Goal: Task Accomplishment & Management: Use online tool/utility

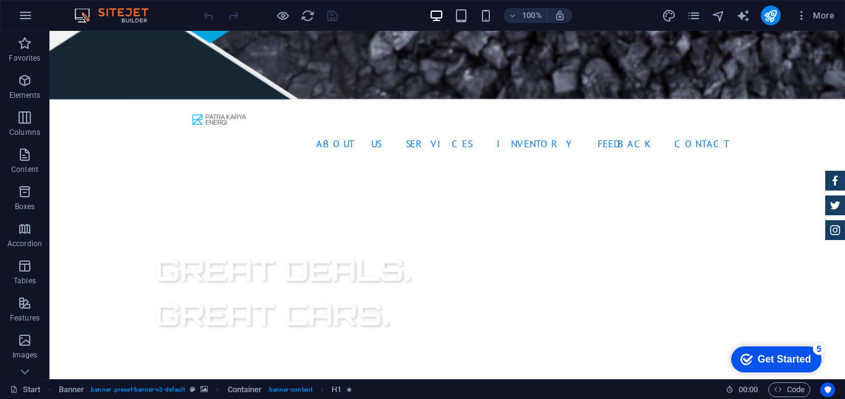
scroll to position [374, 0]
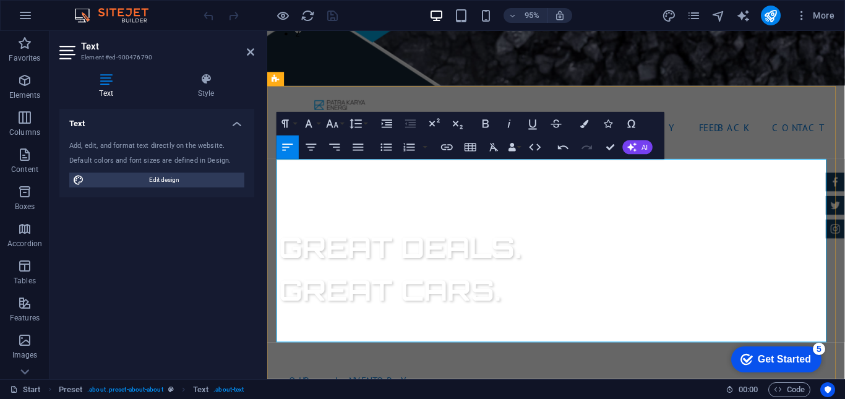
scroll to position [12948, 2]
drag, startPoint x: 299, startPoint y: 325, endPoint x: 345, endPoint y: 323, distance: 46.4
click at [479, 121] on icon "button" at bounding box center [486, 124] width 14 height 14
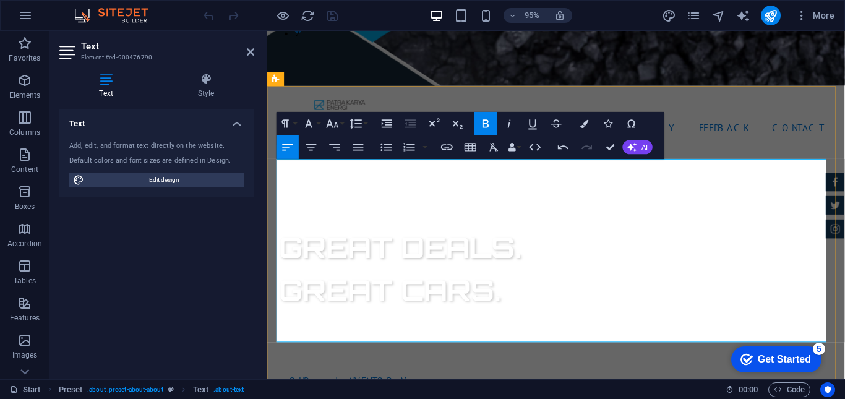
drag, startPoint x: 351, startPoint y: 322, endPoint x: 377, endPoint y: 324, distance: 25.5
click at [492, 126] on icon "button" at bounding box center [486, 124] width 14 height 14
drag, startPoint x: 398, startPoint y: 320, endPoint x: 449, endPoint y: 319, distance: 50.7
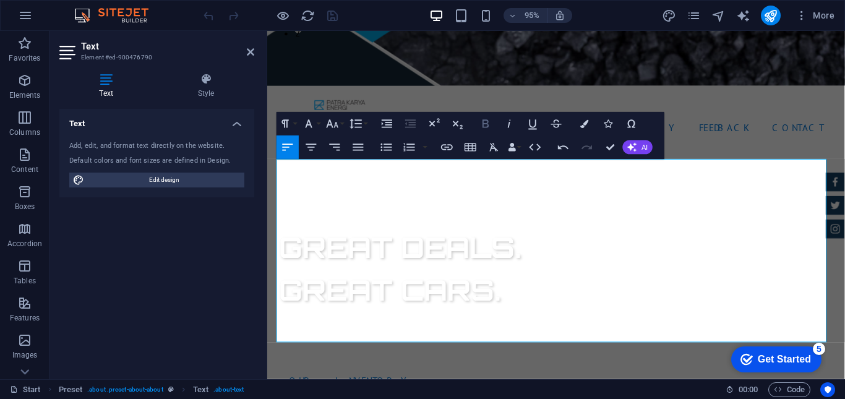
click at [488, 120] on icon "button" at bounding box center [486, 124] width 14 height 14
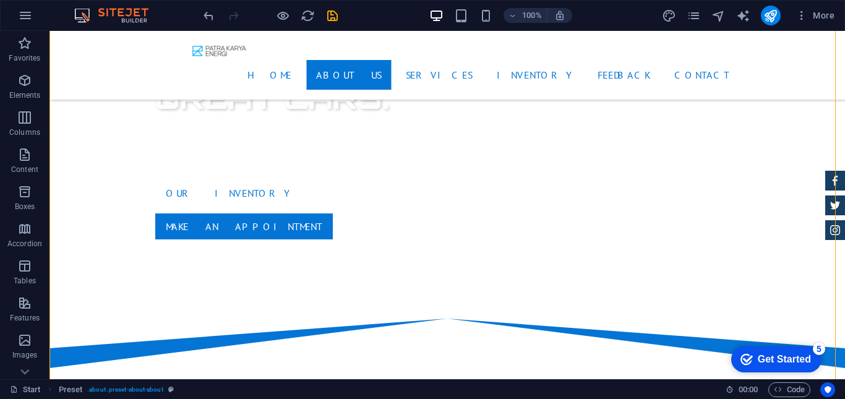
scroll to position [571, 0]
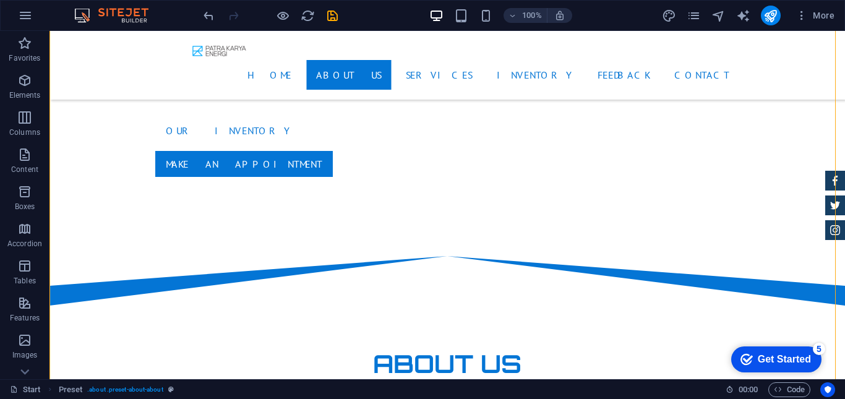
scroll to position [613, 0]
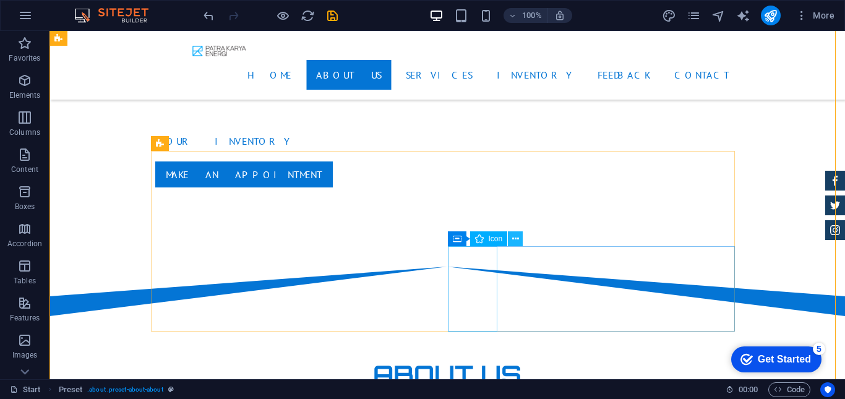
click at [517, 246] on button at bounding box center [515, 238] width 15 height 15
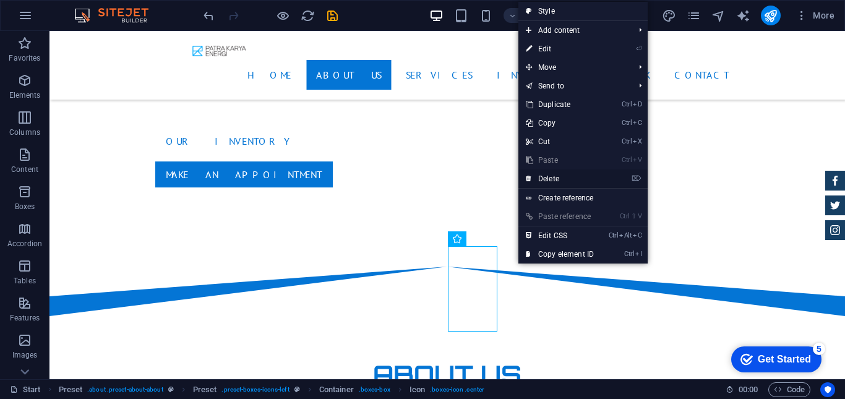
click at [560, 177] on link "⌦ Delete" at bounding box center [559, 178] width 83 height 19
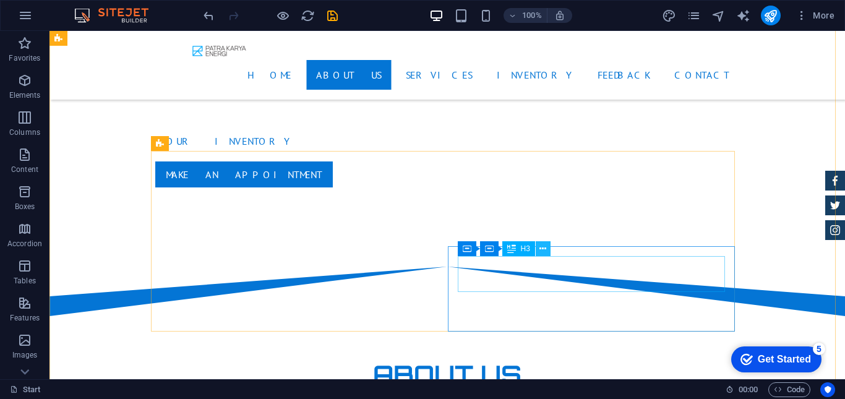
click at [540, 252] on icon at bounding box center [542, 248] width 7 height 13
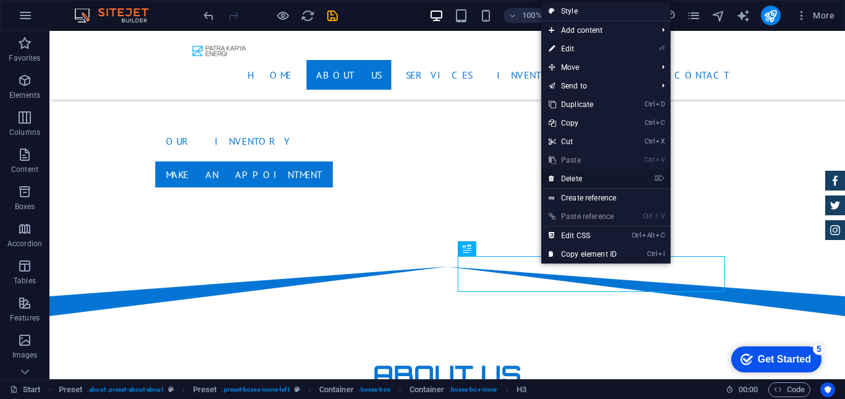
click at [581, 181] on link "⌦ Delete" at bounding box center [582, 178] width 83 height 19
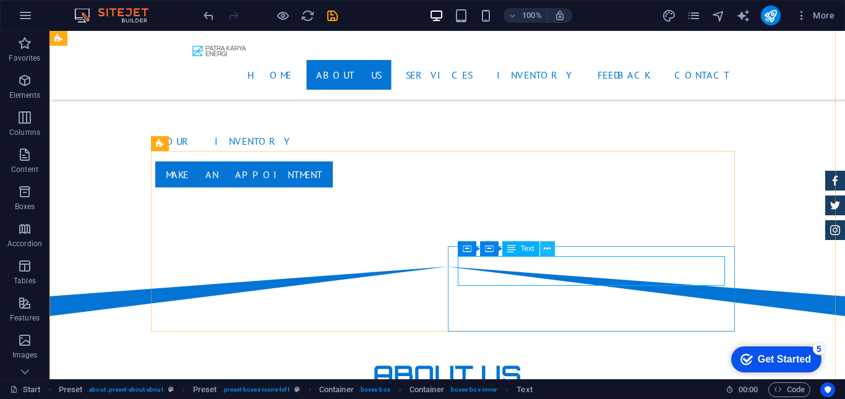
click at [544, 247] on icon at bounding box center [547, 248] width 7 height 13
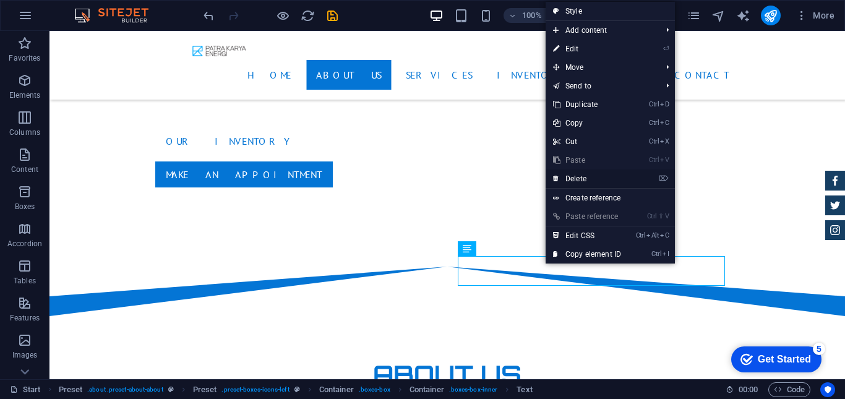
click at [573, 181] on link "⌦ Delete" at bounding box center [586, 178] width 83 height 19
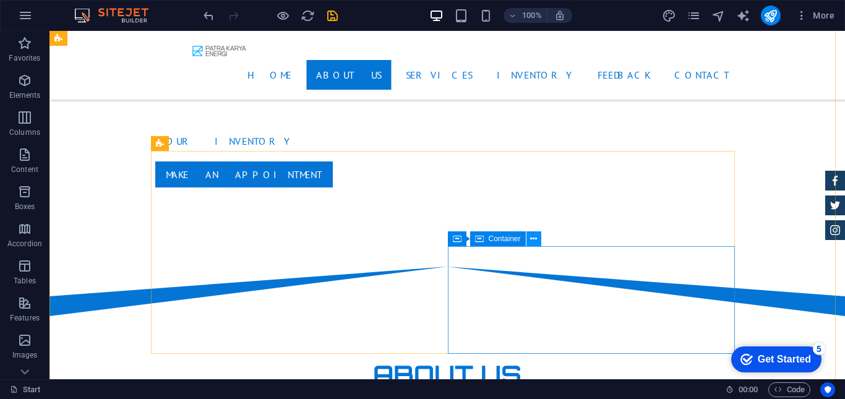
click at [538, 239] on button at bounding box center [533, 238] width 15 height 15
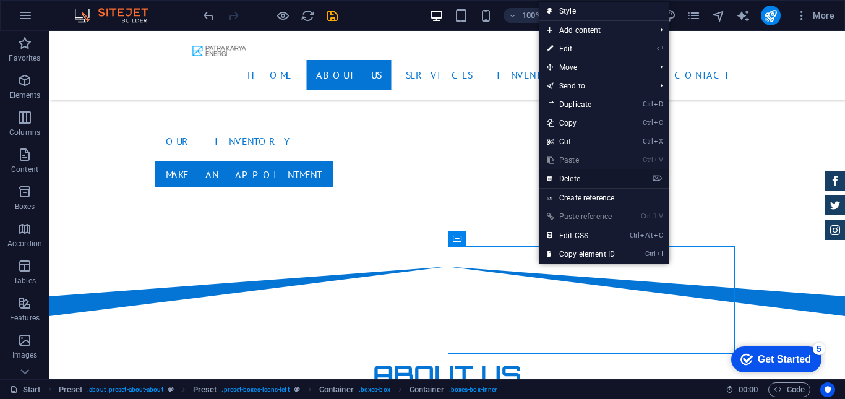
click at [579, 179] on link "⌦ Delete" at bounding box center [580, 178] width 83 height 19
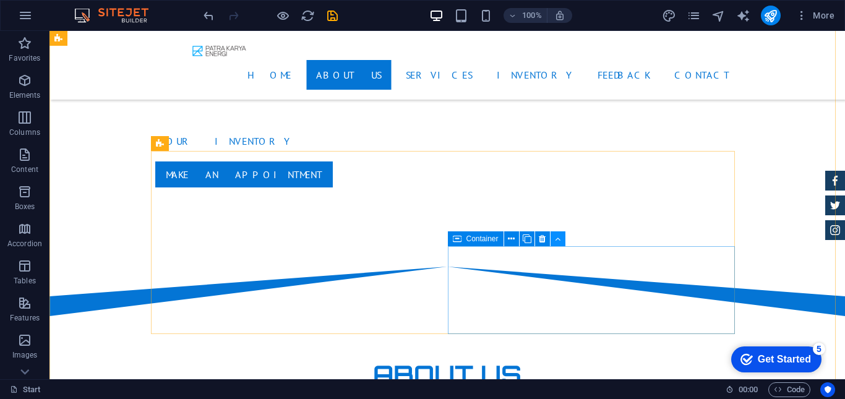
click at [557, 242] on icon at bounding box center [558, 239] width 6 height 13
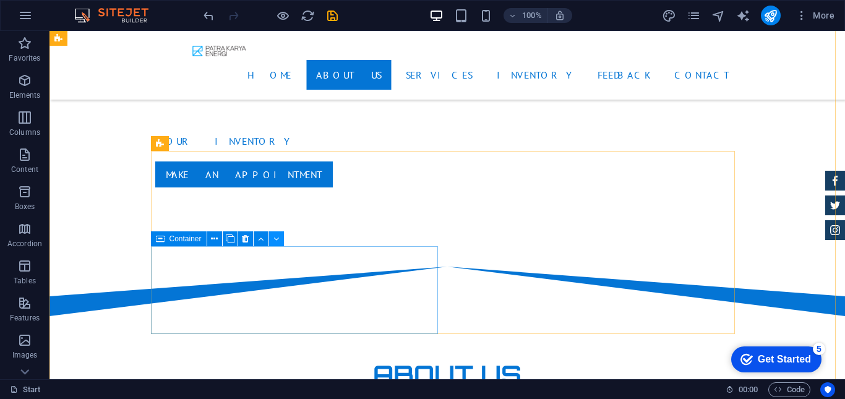
click at [278, 239] on icon at bounding box center [276, 239] width 6 height 13
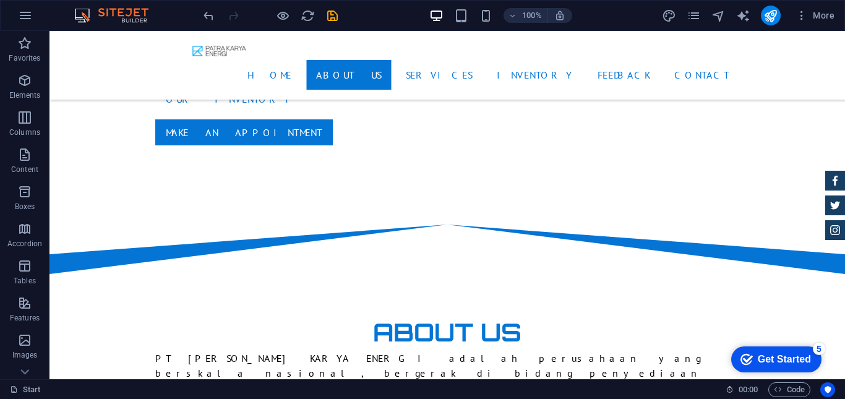
scroll to position [634, 0]
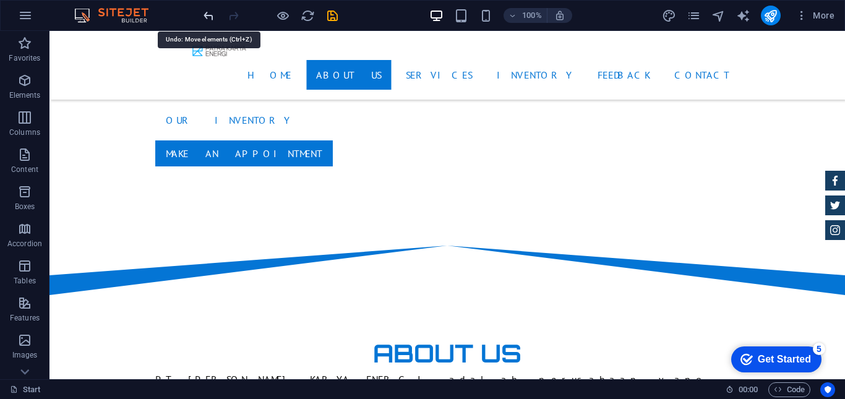
click at [212, 22] on icon "undo" at bounding box center [209, 16] width 14 height 14
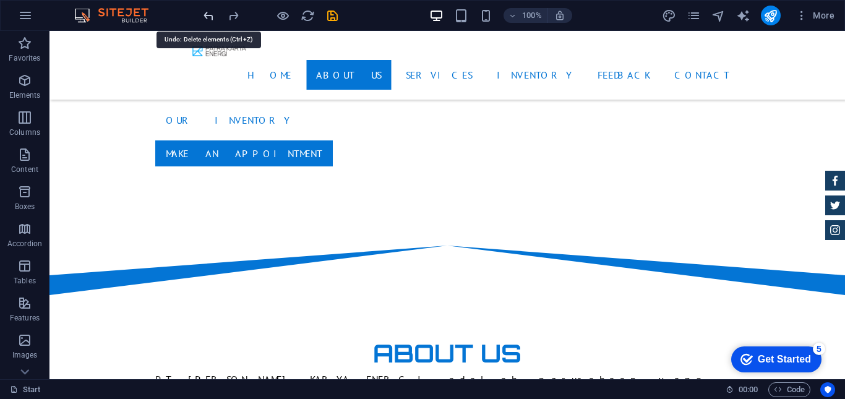
click at [212, 22] on icon "undo" at bounding box center [209, 16] width 14 height 14
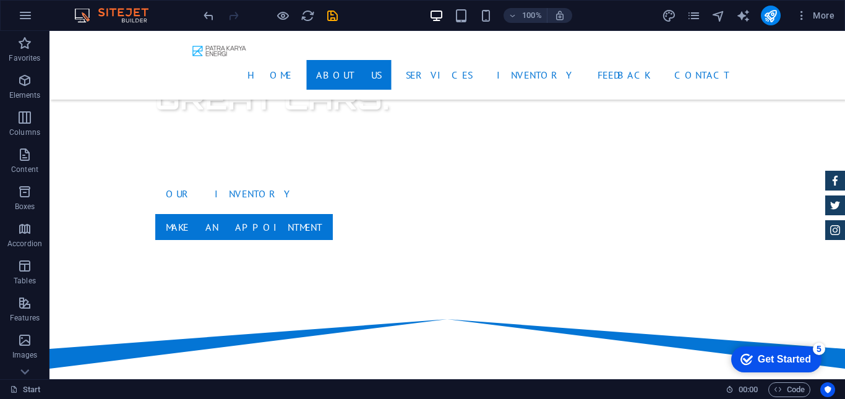
scroll to position [571, 0]
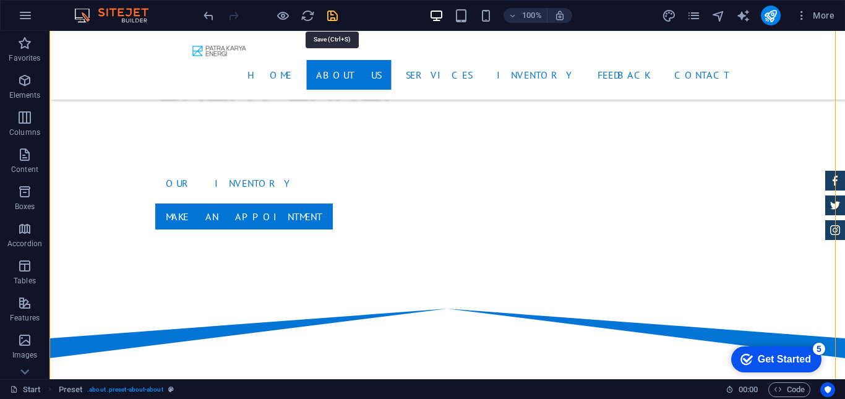
click at [331, 18] on icon "save" at bounding box center [332, 16] width 14 height 14
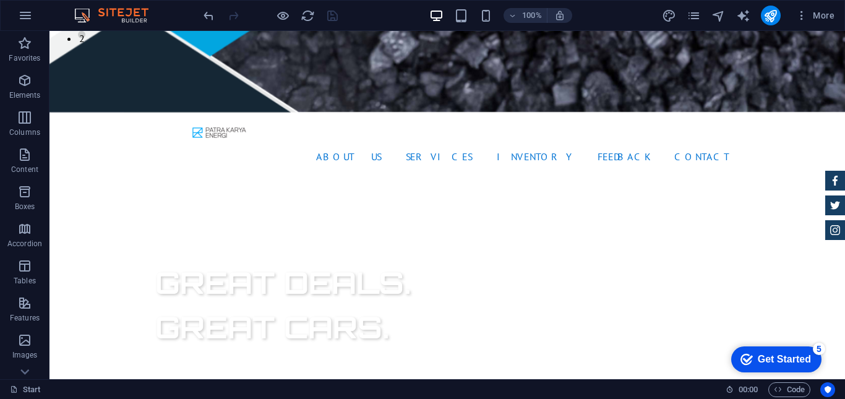
scroll to position [0, 0]
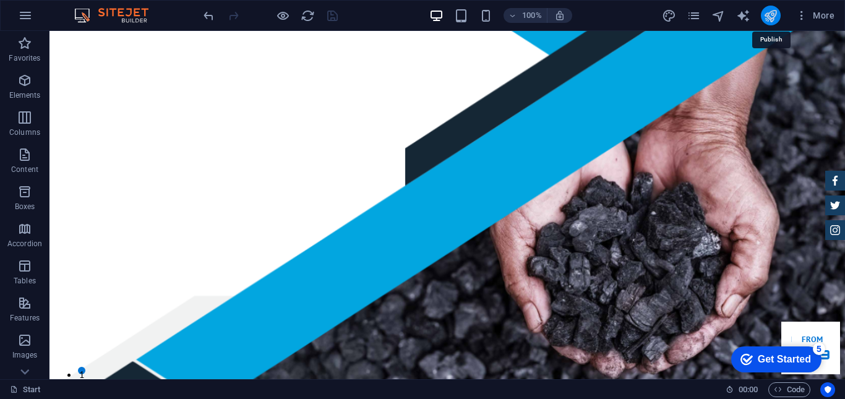
click at [770, 17] on icon "publish" at bounding box center [770, 16] width 14 height 14
